Goal: Task Accomplishment & Management: Use online tool/utility

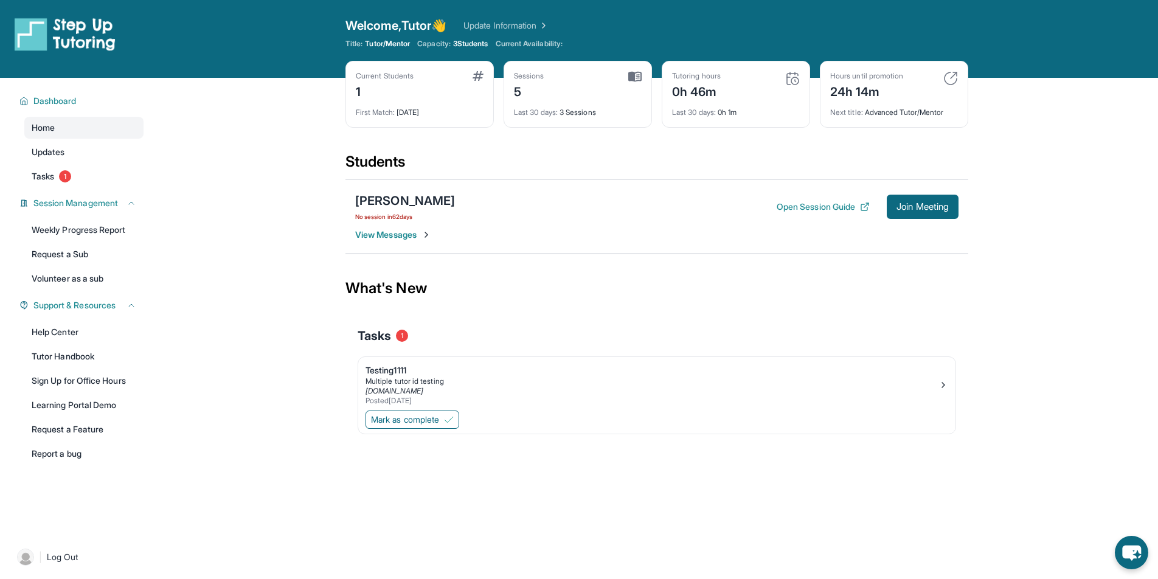
click at [1003, 156] on main "Current Students 1 First Match : [DATE] Sessions 5 Last 30 days : 3 Sessions Tu…" at bounding box center [657, 279] width 1003 height 403
click at [824, 206] on button "Open Session Guide" at bounding box center [823, 207] width 93 height 12
click at [936, 203] on span "Join Meeting" at bounding box center [923, 206] width 52 height 7
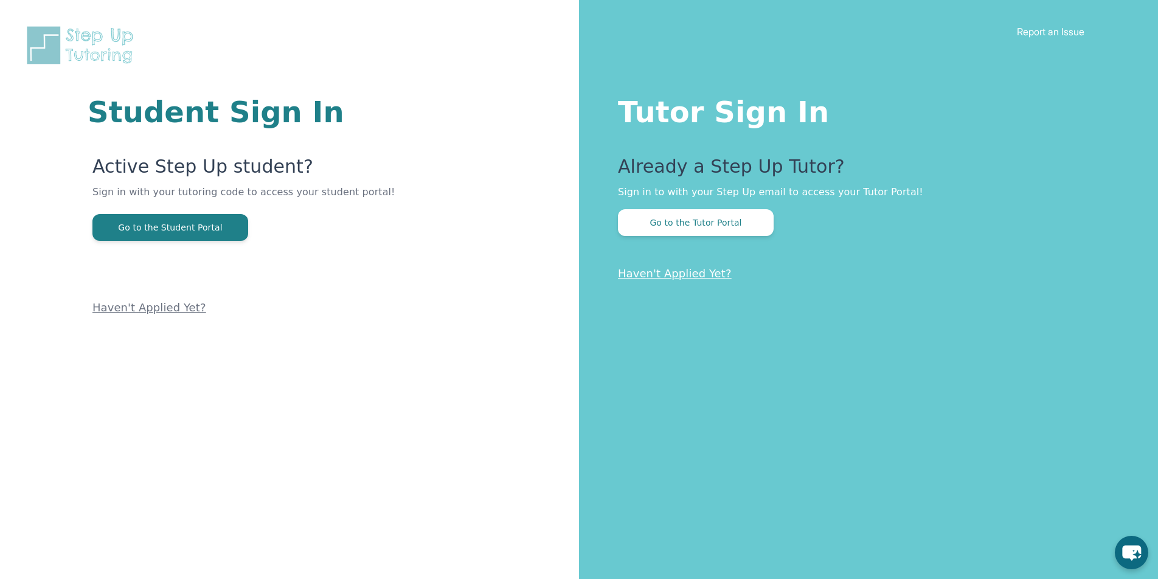
click at [715, 238] on div "Tutor Sign In Already a Step Up Tutor? Sign in to with your Step Up email to ac…" at bounding box center [868, 289] width 579 height 579
click at [710, 227] on button "Go to the Tutor Portal" at bounding box center [696, 222] width 156 height 27
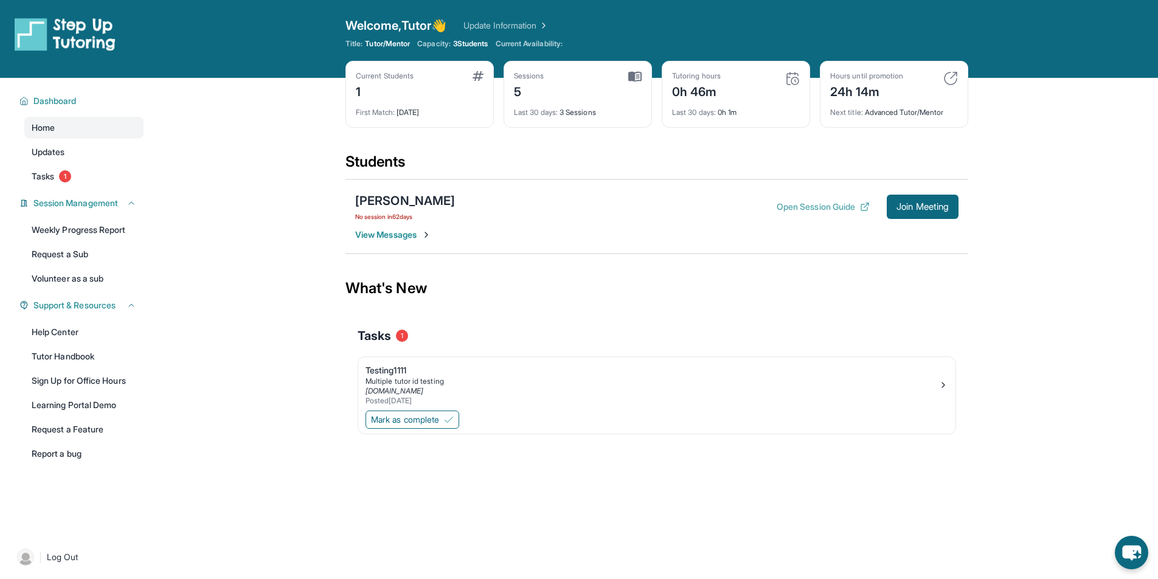
click at [820, 209] on button "Open Session Guide" at bounding box center [823, 207] width 93 height 12
